Goal: Navigation & Orientation: Find specific page/section

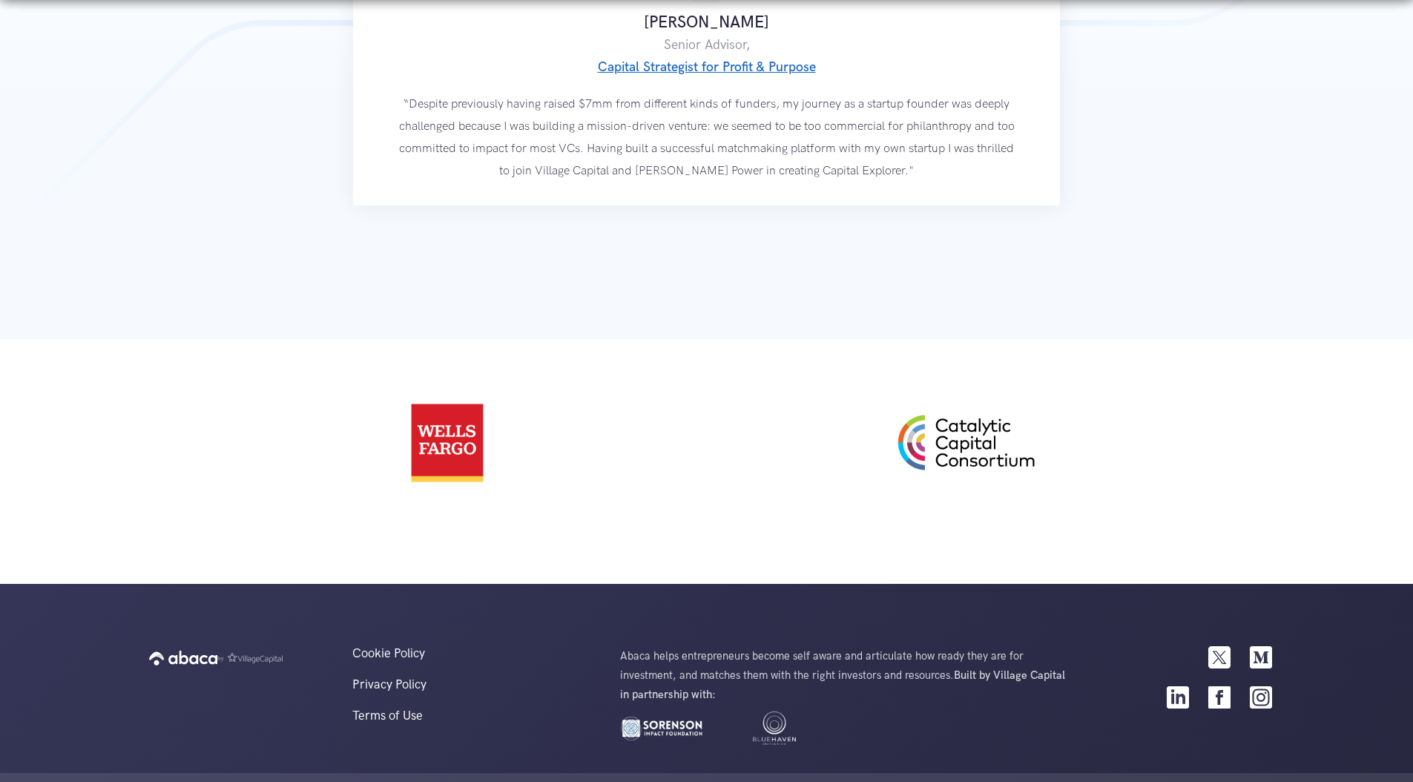
scroll to position [2835, 0]
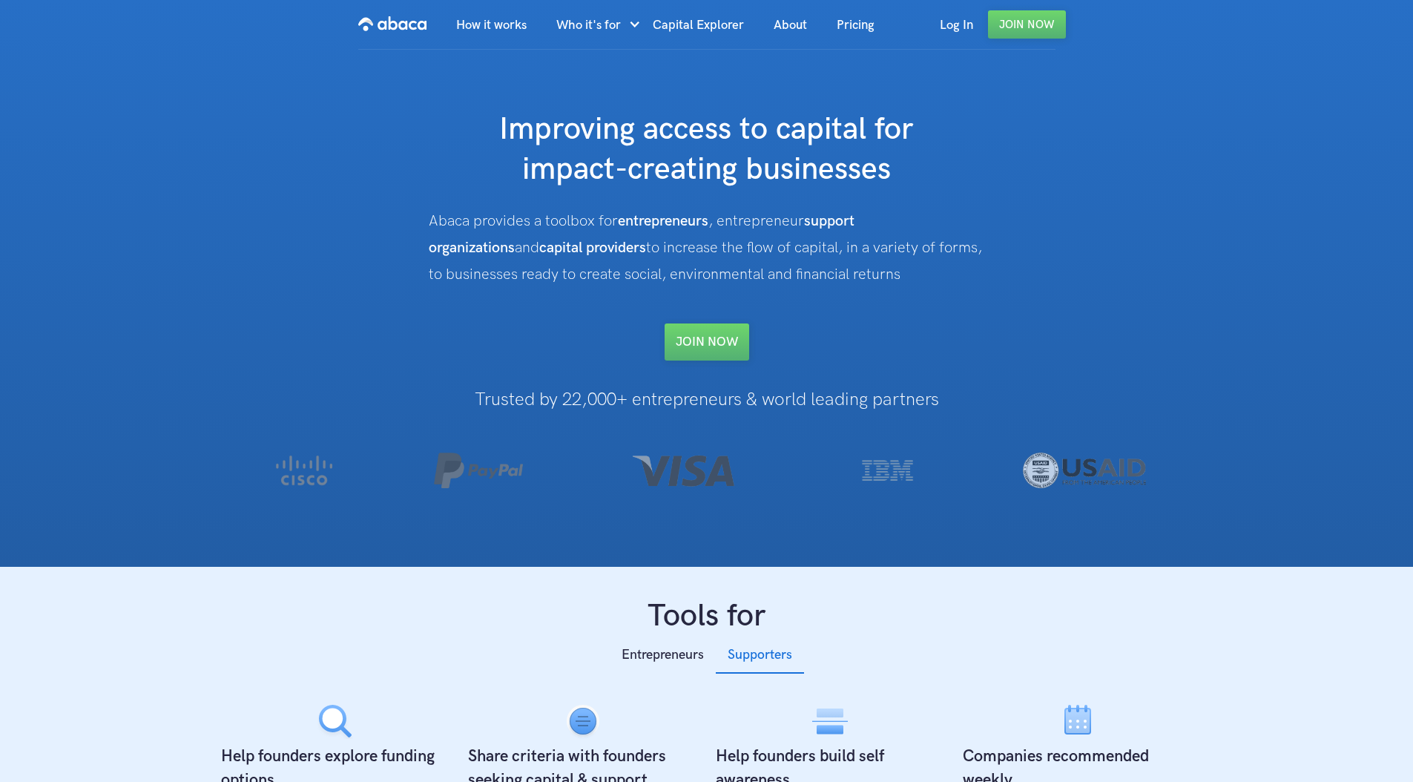
click at [331, 411] on div "Improving access to capital for impact-creating businesses Abaca provides a too…" at bounding box center [706, 308] width 989 height 516
